Goal: Transaction & Acquisition: Obtain resource

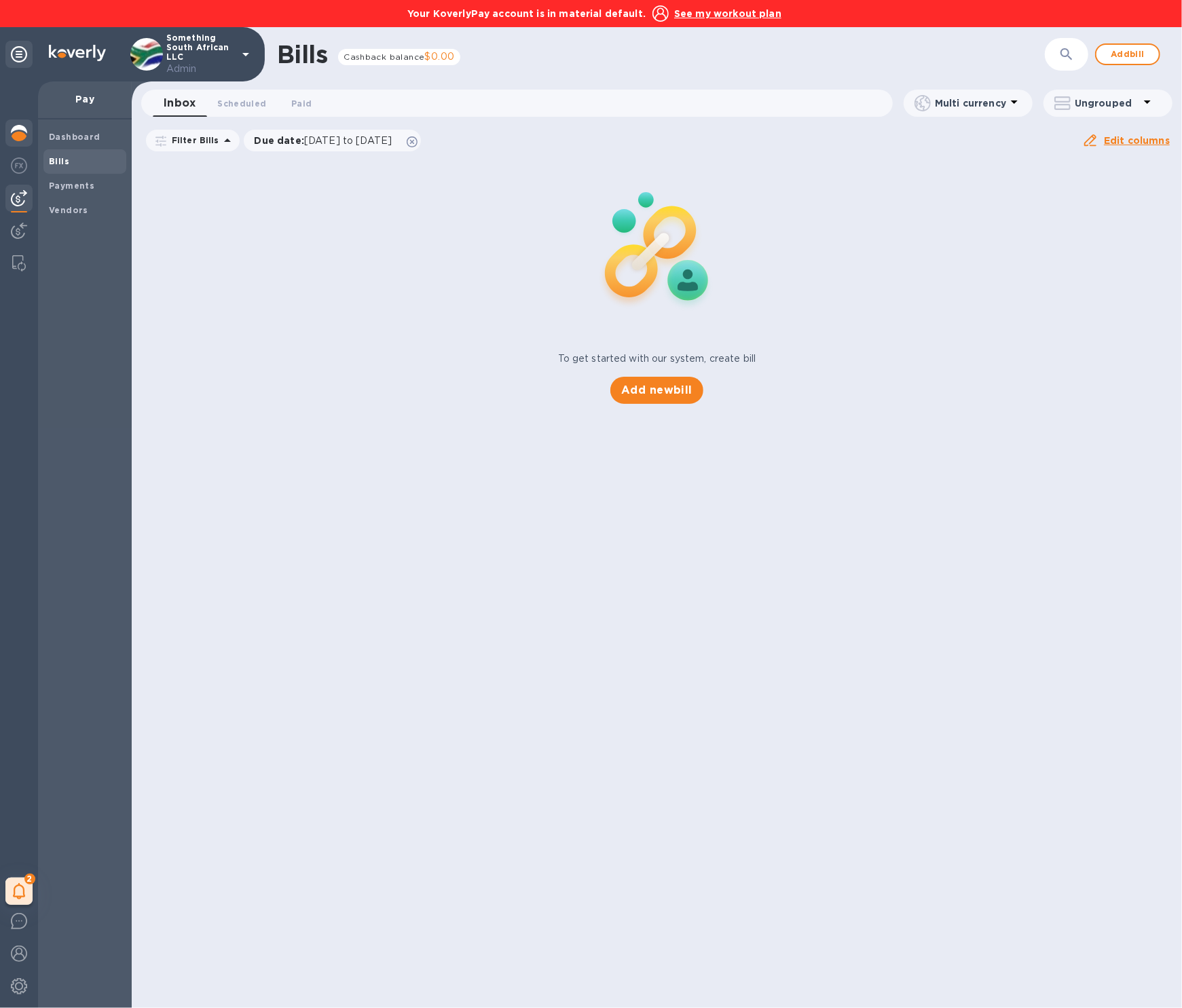
click at [21, 131] on img at bounding box center [18, 133] width 16 height 16
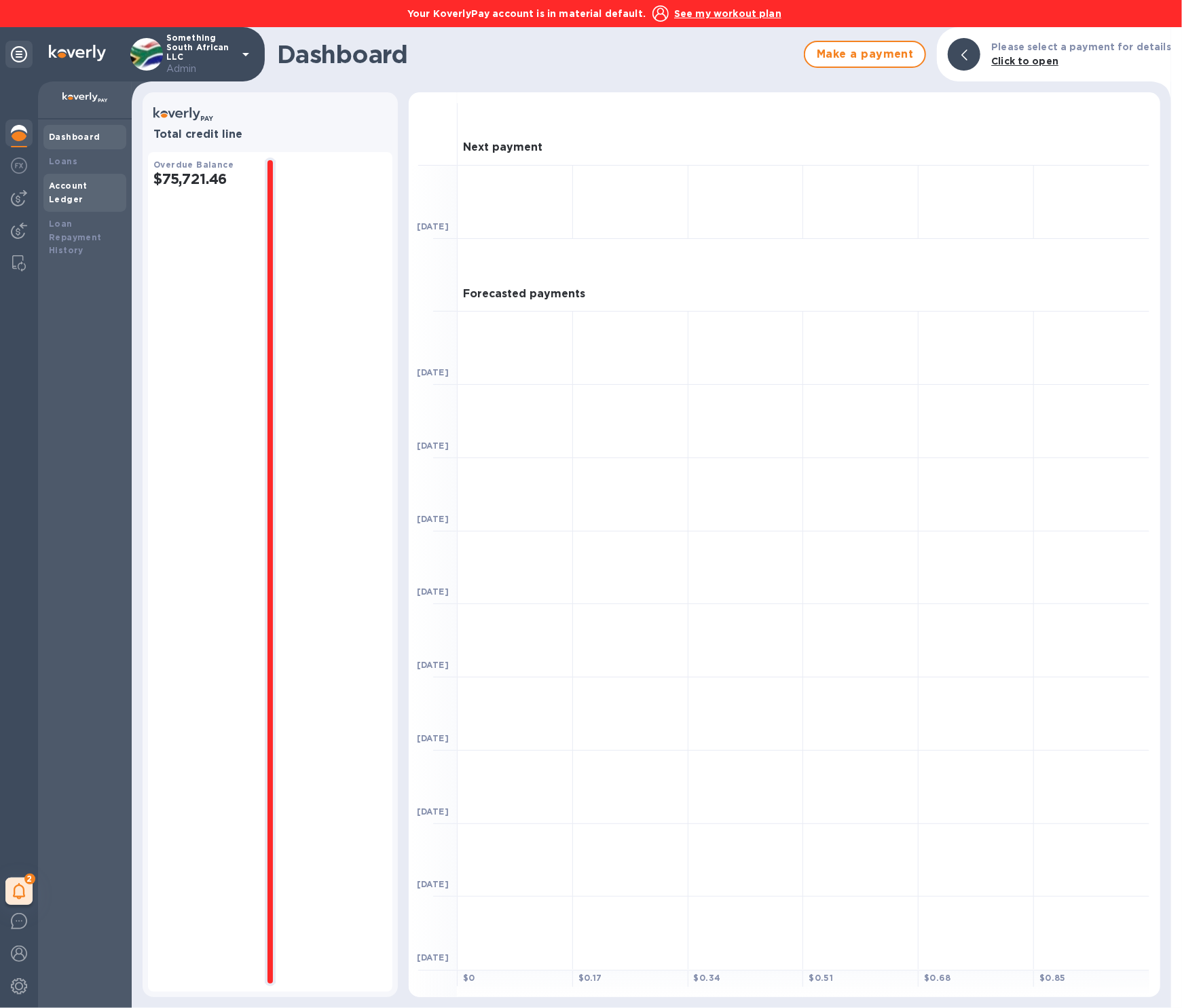
click at [87, 185] on b "Account Ledger" at bounding box center [68, 192] width 39 height 23
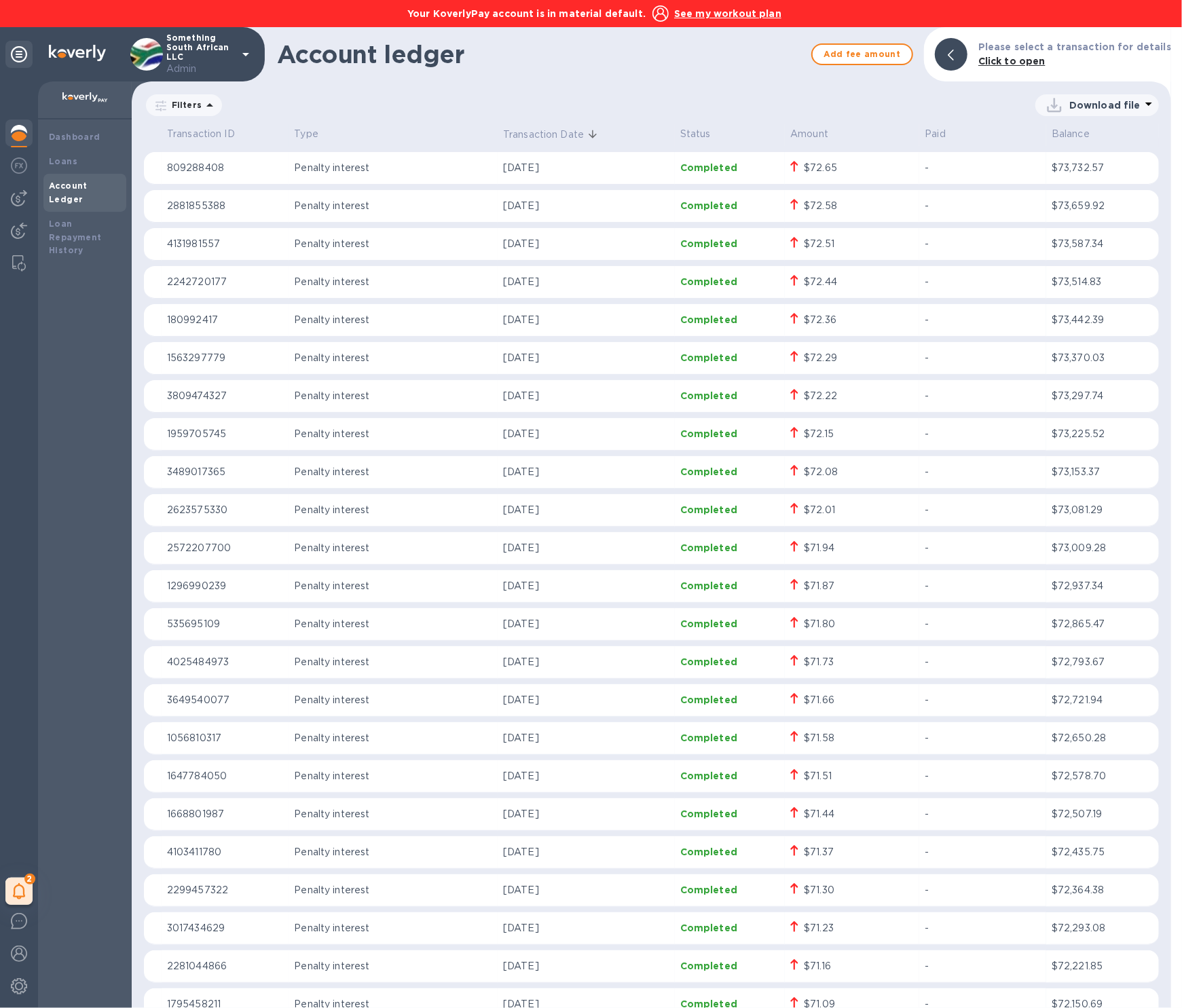
scroll to position [515, 0]
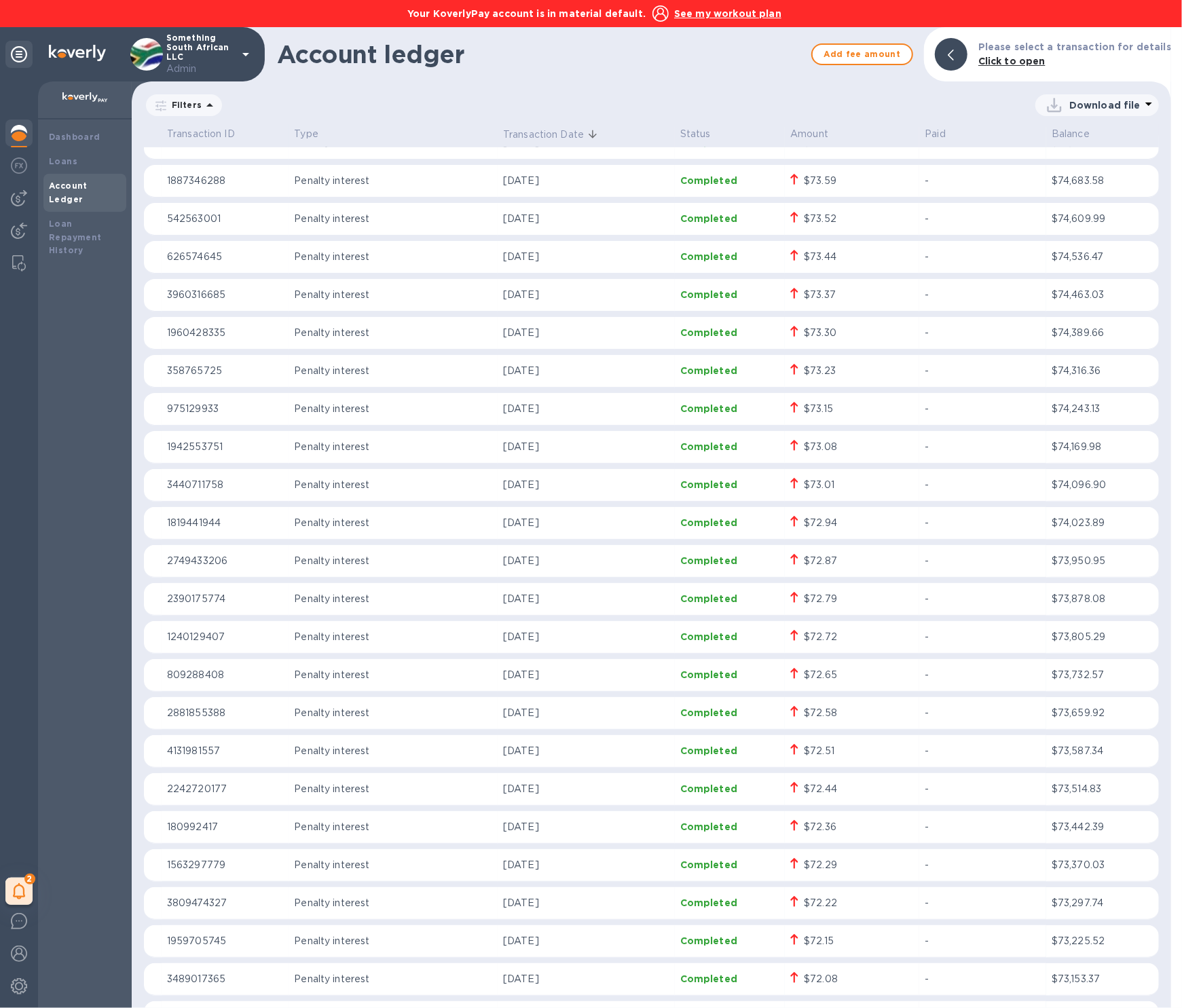
click at [1128, 112] on div "Download file" at bounding box center [1095, 105] width 104 height 22
click at [1116, 143] on li "XLSX file" at bounding box center [1098, 138] width 92 height 38
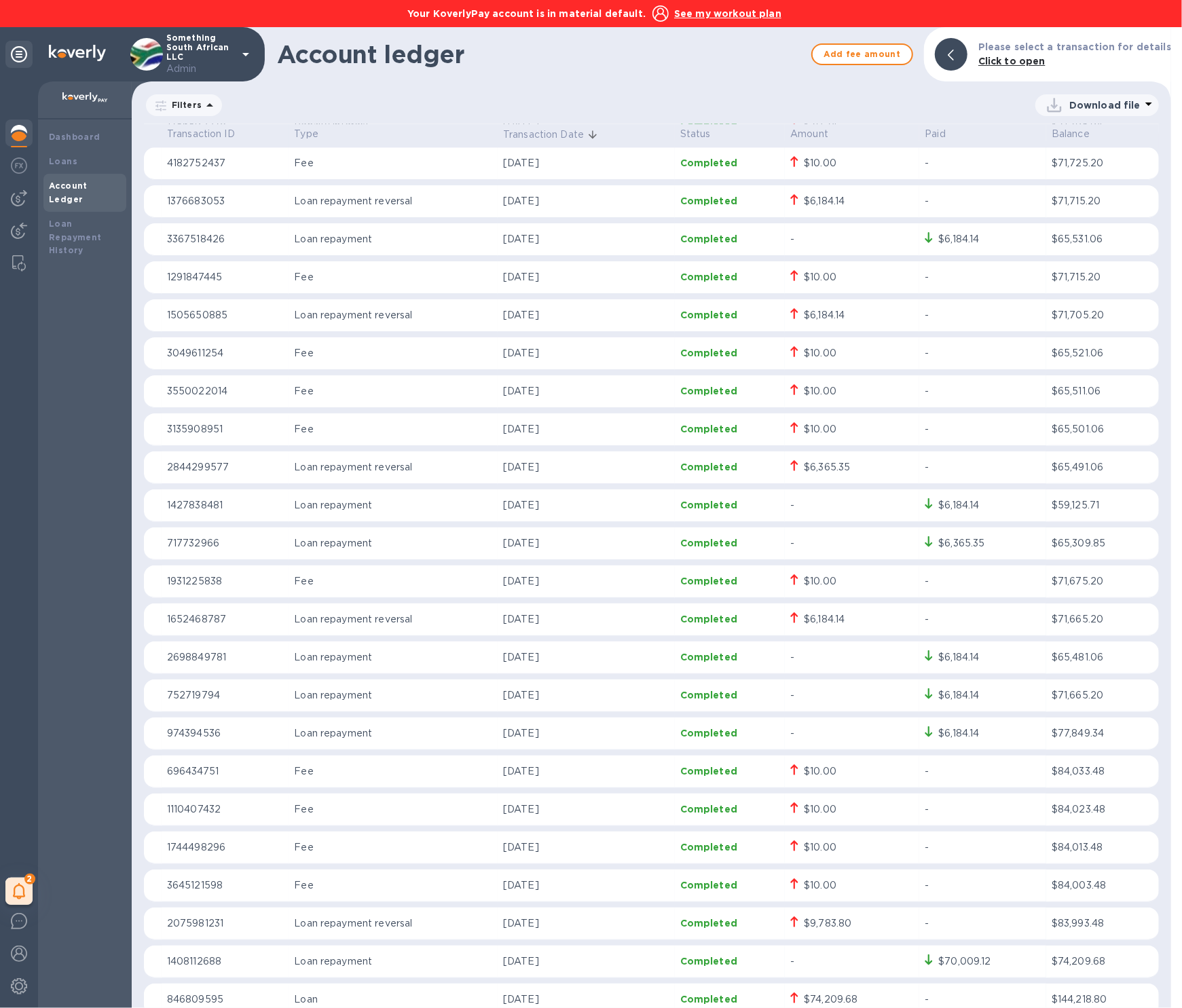
scroll to position [2252, 0]
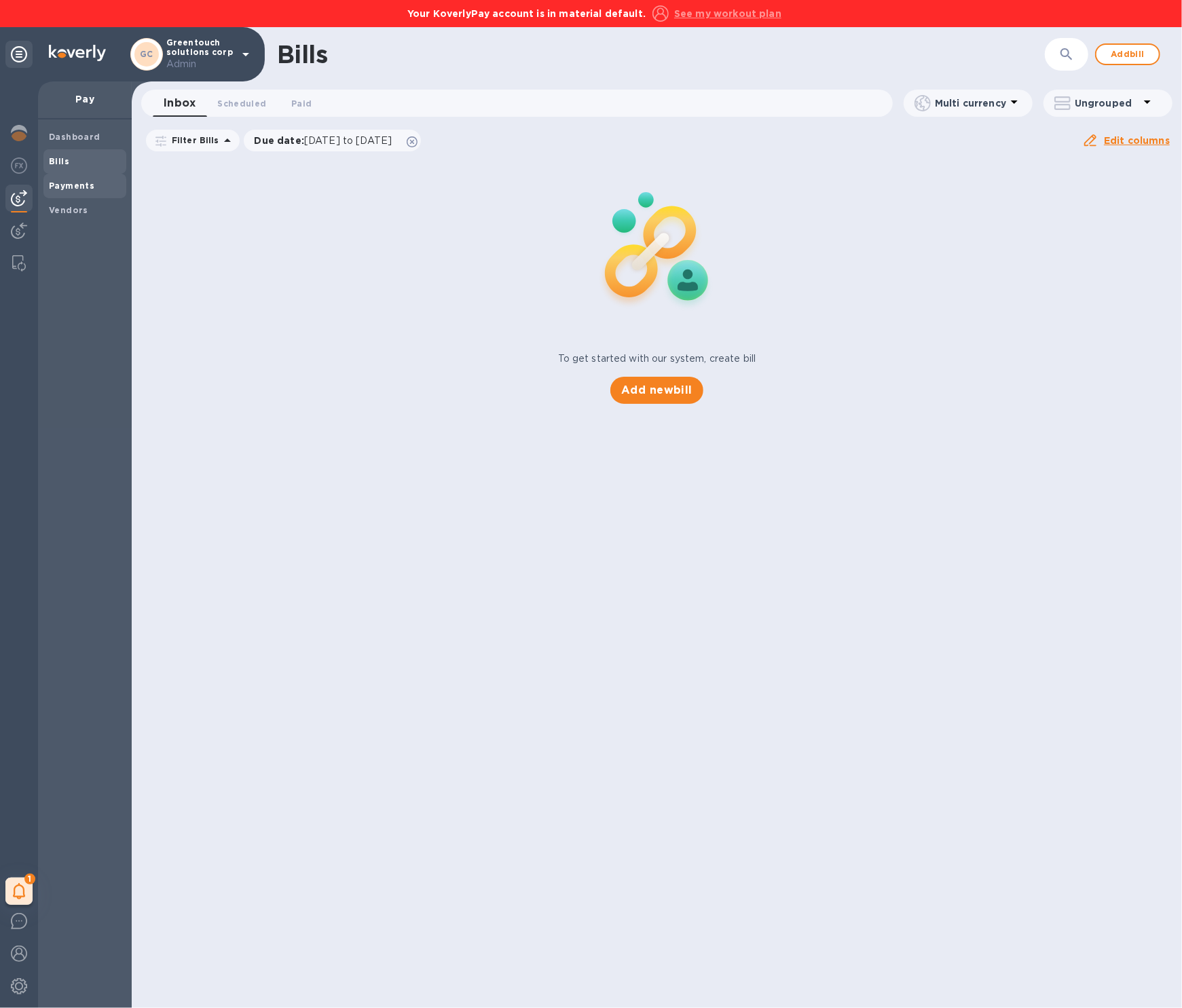
click at [58, 182] on b "Payments" at bounding box center [72, 185] width 45 height 10
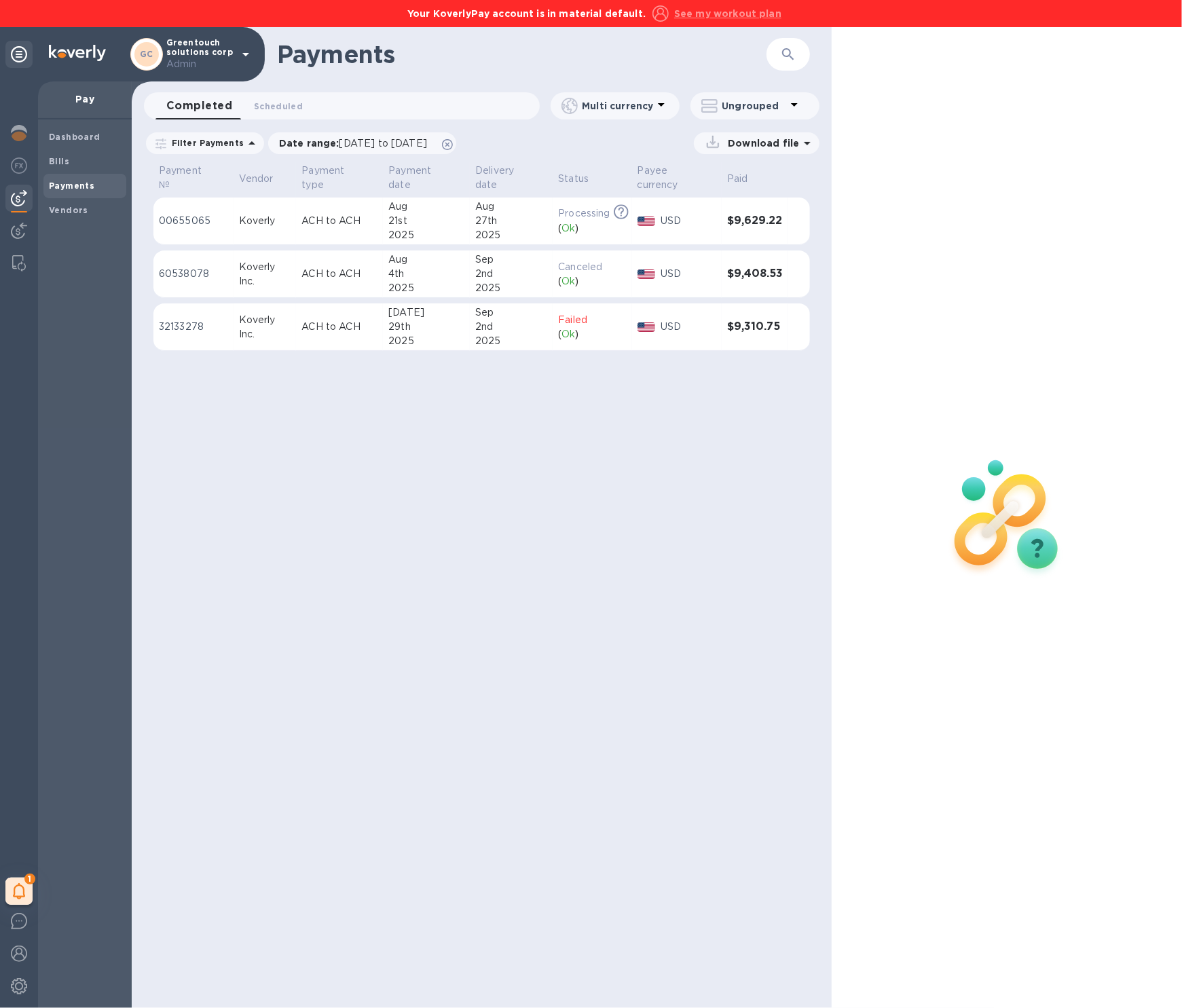
click at [381, 219] on td "ACH to ACH" at bounding box center [339, 221] width 87 height 48
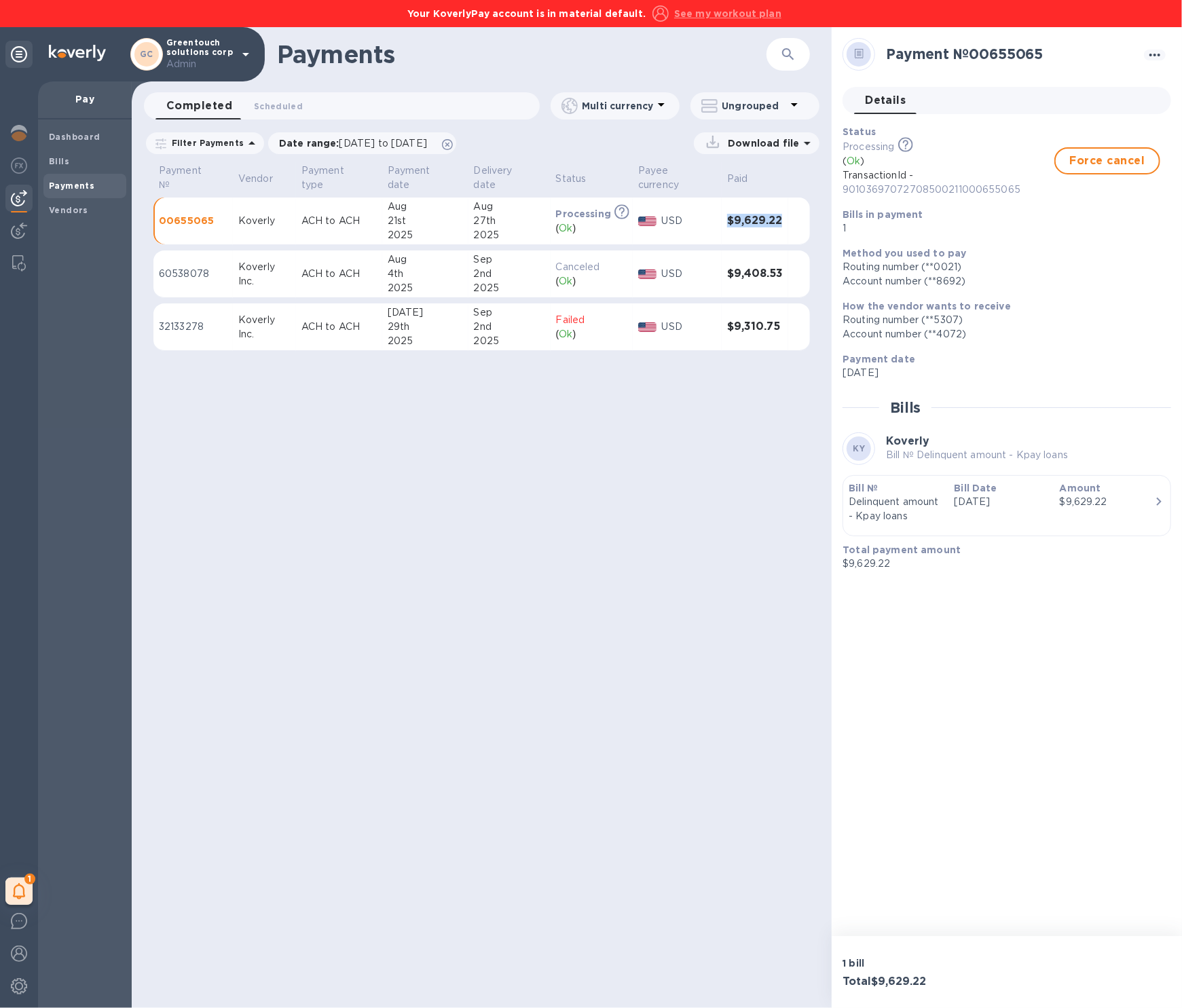
drag, startPoint x: 785, startPoint y: 224, endPoint x: 701, endPoint y: 226, distance: 84.0
click at [701, 226] on tr "00655065 Koverly ACH to ACH Aug 21st 2025 Aug 27th 2025 Processing This payment…" at bounding box center [481, 221] width 657 height 48
copy tr "$9,629.22"
